Goal: Check status: Check status

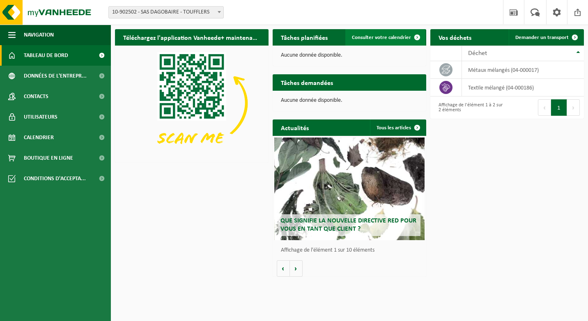
click at [408, 43] on link "Consulter votre calendrier" at bounding box center [386, 37] width 80 height 16
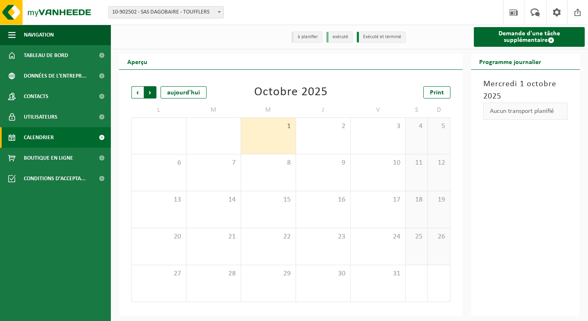
click at [141, 92] on span "Précédent" at bounding box center [137, 92] width 12 height 12
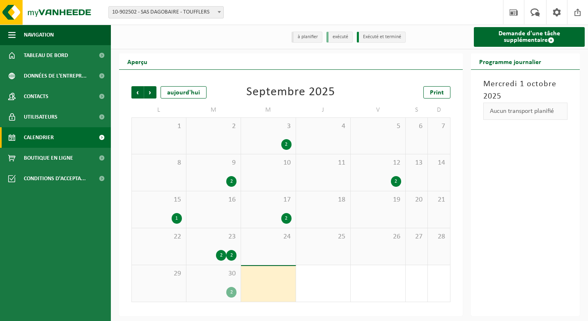
click at [221, 283] on div "30 2" at bounding box center [214, 283] width 55 height 37
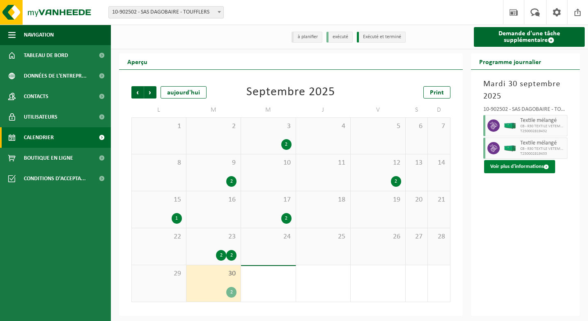
click at [498, 165] on button "Voir plus d'informations" at bounding box center [519, 166] width 71 height 13
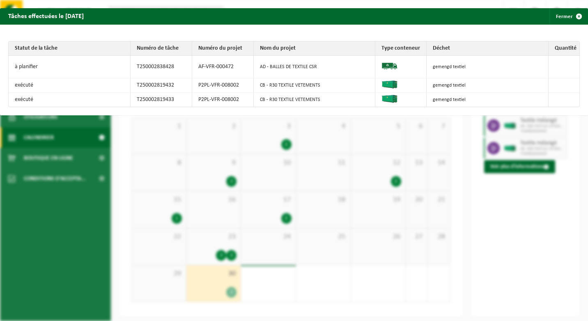
drag, startPoint x: 499, startPoint y: 191, endPoint x: 497, endPoint y: 195, distance: 4.8
click at [499, 191] on div "Tâches effectuées le [DATE] Fermer Statut de la tâche Numéro de tâche Numéro du…" at bounding box center [294, 160] width 588 height 321
